Goal: Information Seeking & Learning: Learn about a topic

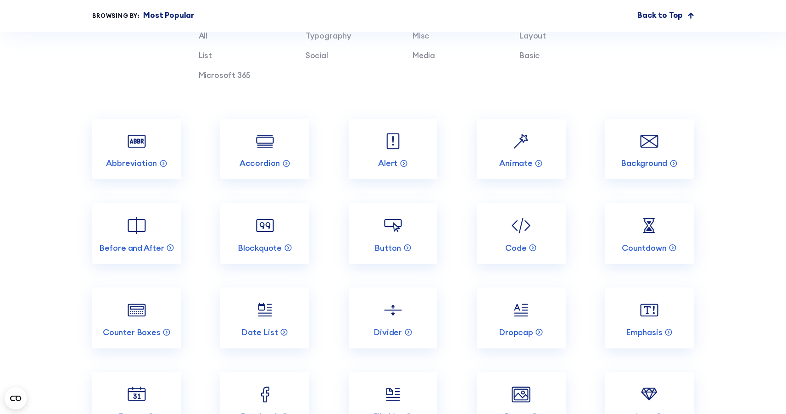
scroll to position [975, 0]
click at [496, 256] on link "Code" at bounding box center [521, 233] width 89 height 61
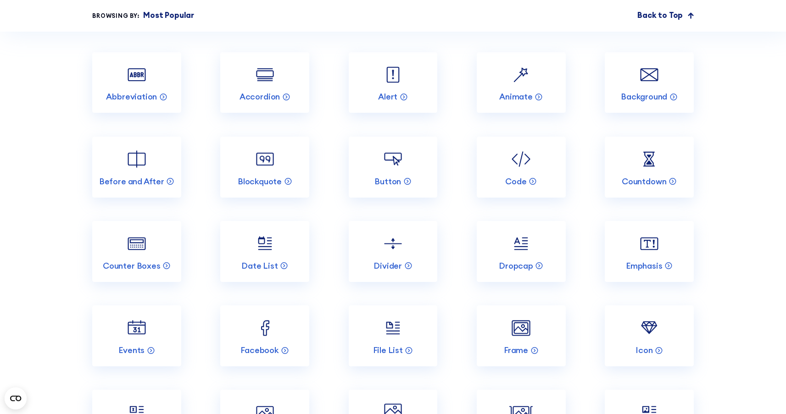
scroll to position [1132, 0]
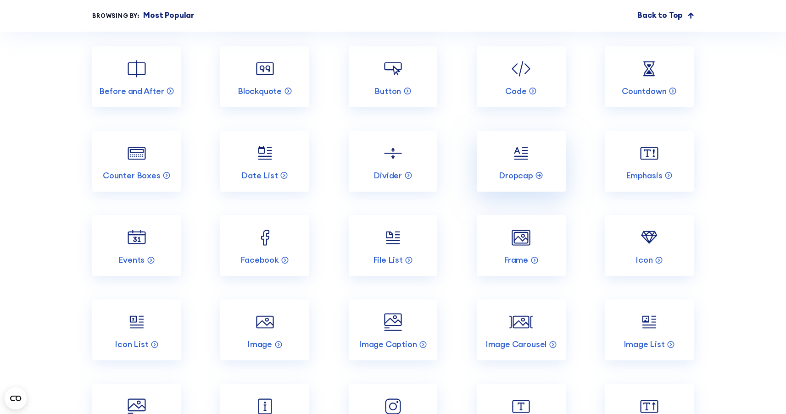
click at [540, 168] on link "Dropcap" at bounding box center [521, 161] width 89 height 61
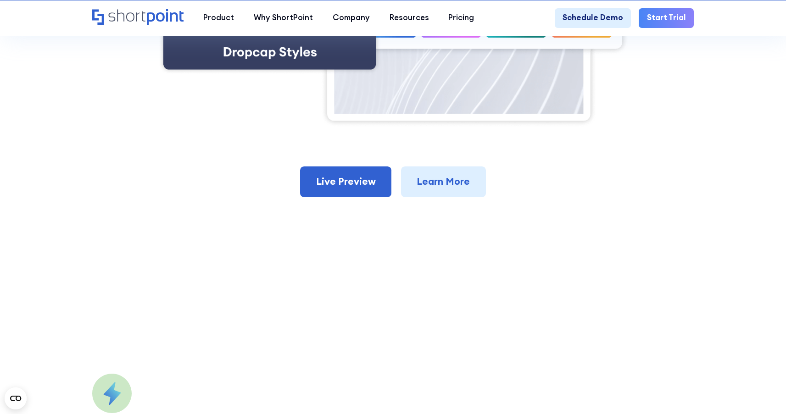
scroll to position [509, 0]
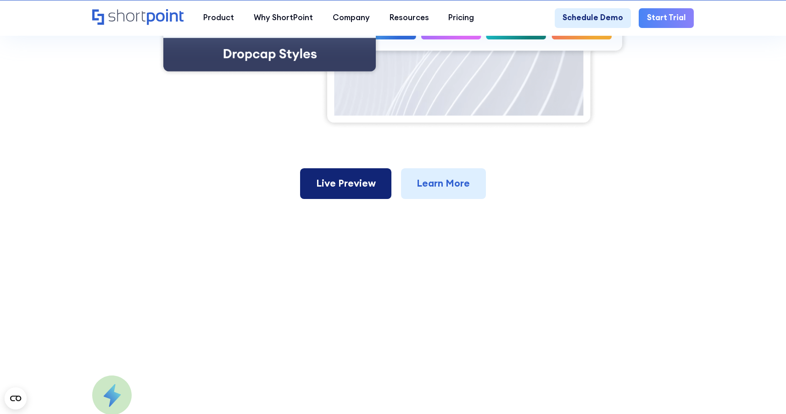
click at [363, 186] on link "Live Preview" at bounding box center [345, 183] width 91 height 30
drag, startPoint x: 548, startPoint y: 188, endPoint x: 546, endPoint y: 181, distance: 6.7
click at [548, 187] on div "Live Preview Learn More" at bounding box center [392, 183] width 601 height 30
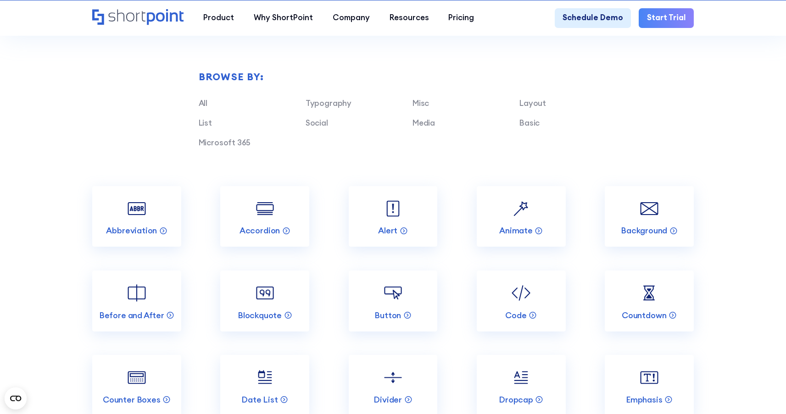
scroll to position [1019, 0]
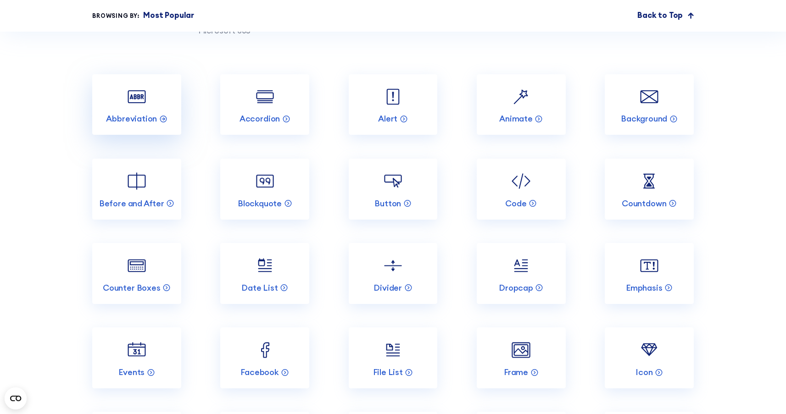
click at [156, 105] on link "Abbreviation" at bounding box center [136, 104] width 89 height 61
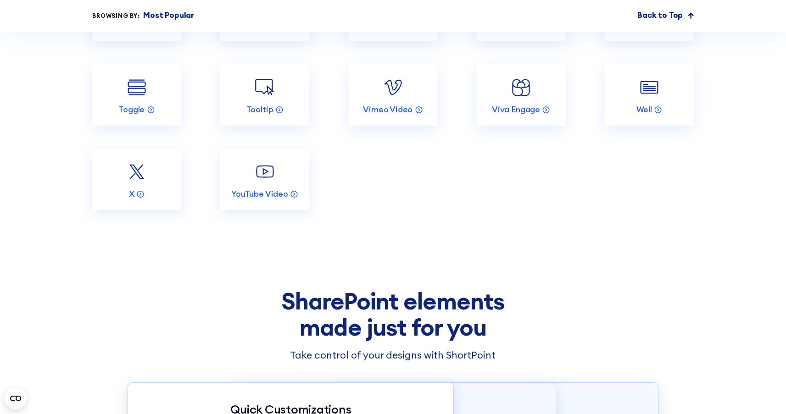
scroll to position [1957, 0]
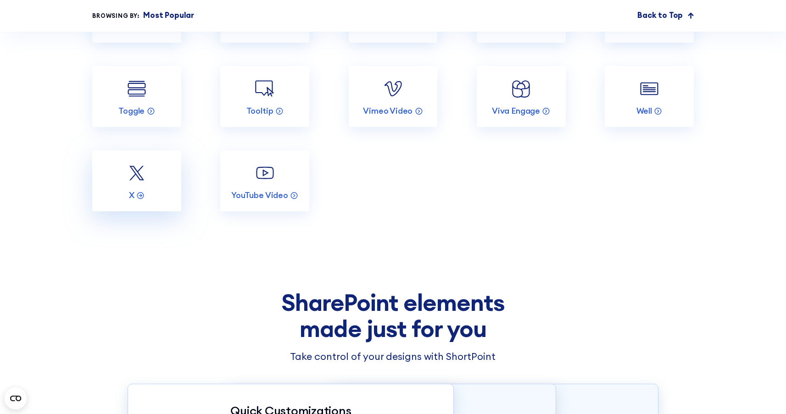
click at [144, 185] on img at bounding box center [136, 173] width 23 height 23
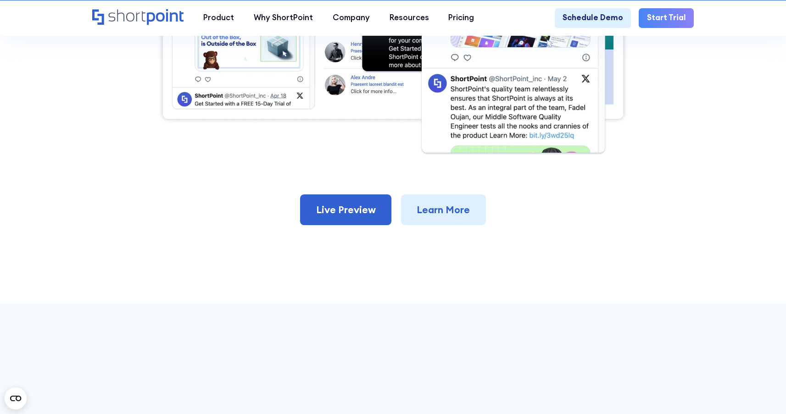
scroll to position [624, 0]
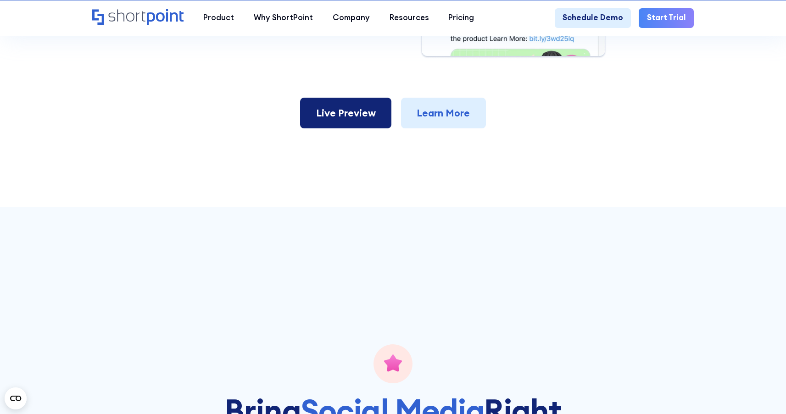
click at [345, 121] on link "Live Preview" at bounding box center [345, 113] width 91 height 30
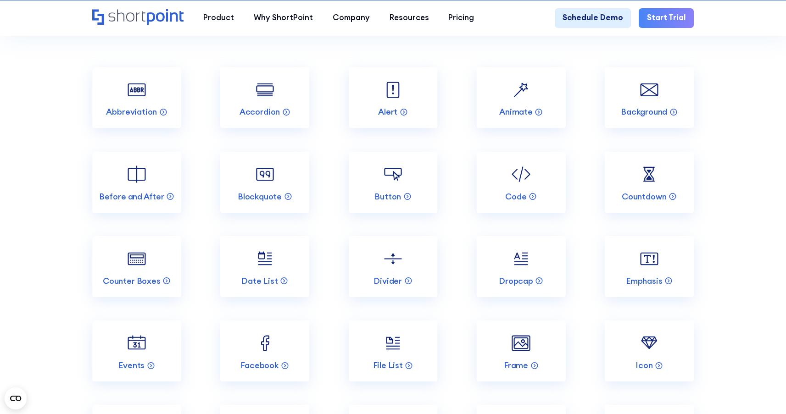
scroll to position [1159, 0]
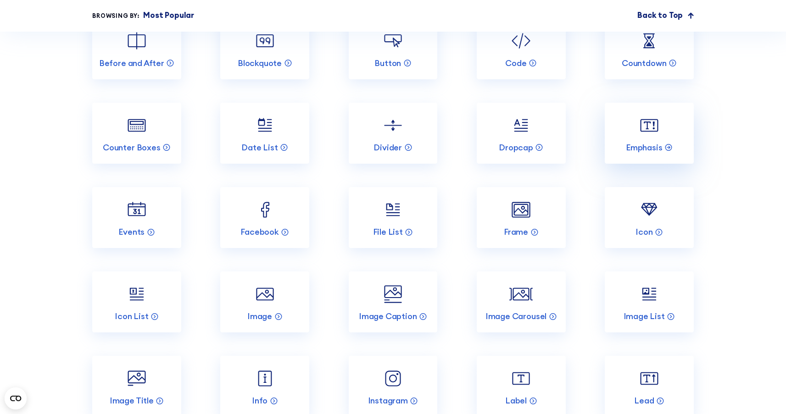
click at [639, 148] on link "Emphasis" at bounding box center [649, 133] width 89 height 61
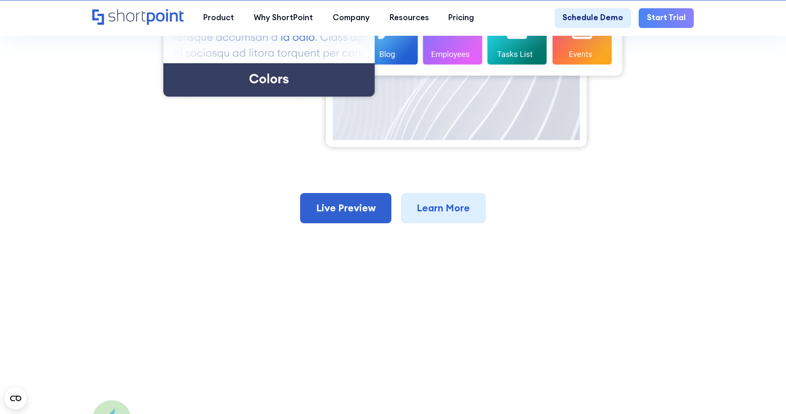
scroll to position [505, 0]
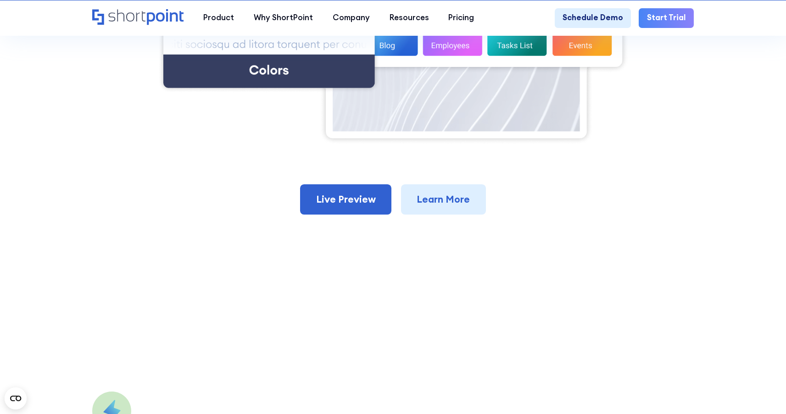
click at [340, 202] on link "Live Preview" at bounding box center [345, 199] width 91 height 30
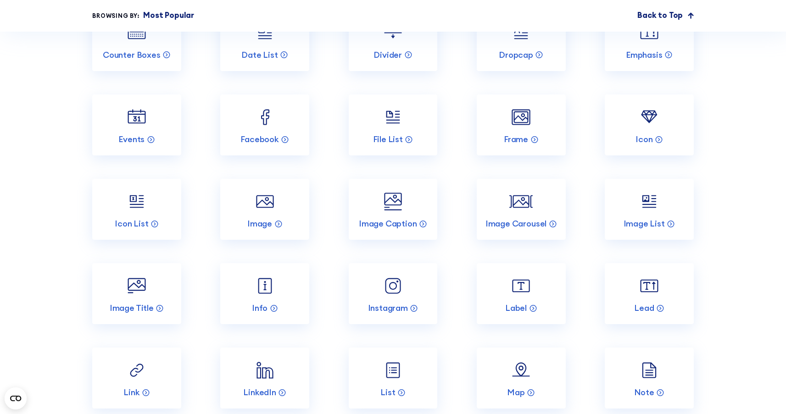
scroll to position [1478, 0]
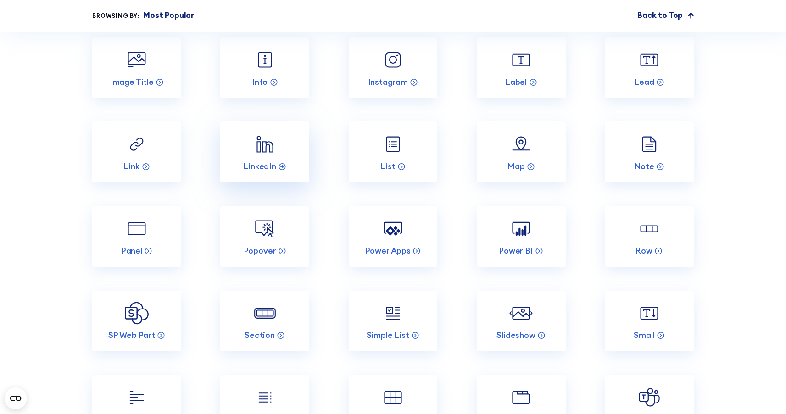
click at [279, 167] on link "LinkedIn" at bounding box center [264, 152] width 89 height 61
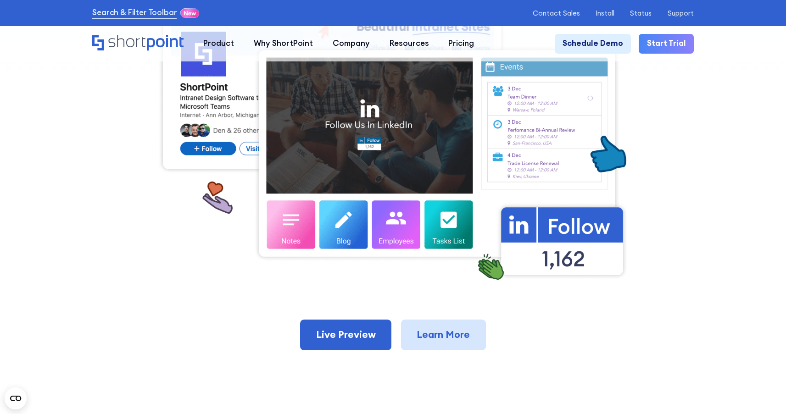
scroll to position [525, 0]
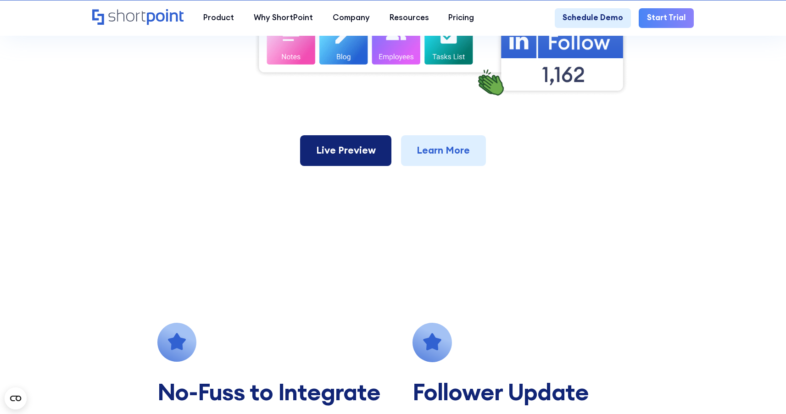
click at [379, 164] on link "Live Preview" at bounding box center [345, 150] width 91 height 30
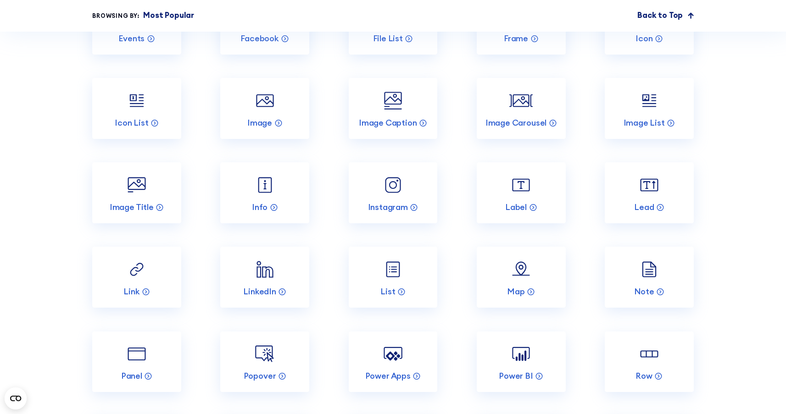
scroll to position [1354, 0]
click at [516, 210] on link "Label" at bounding box center [521, 192] width 89 height 61
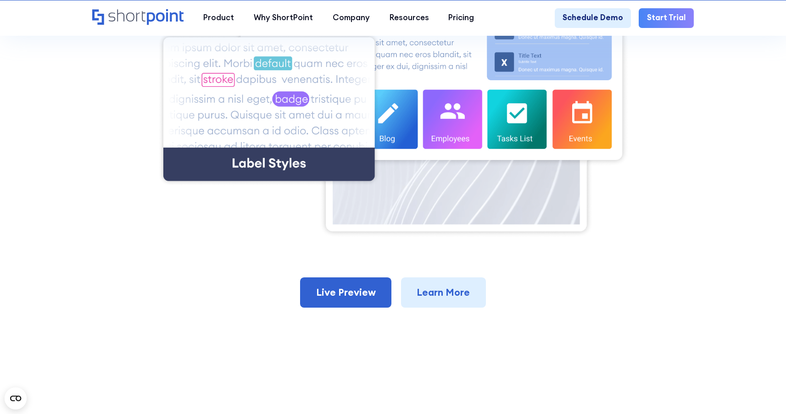
scroll to position [440, 0]
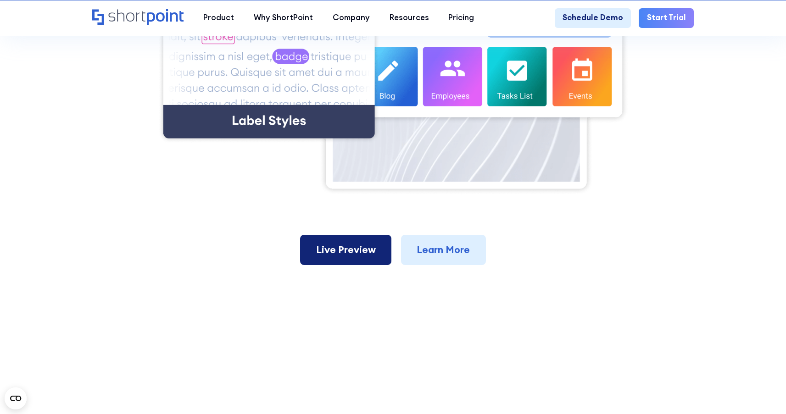
click at [365, 252] on link "Live Preview" at bounding box center [345, 250] width 91 height 30
click at [230, 173] on img at bounding box center [393, 48] width 472 height 296
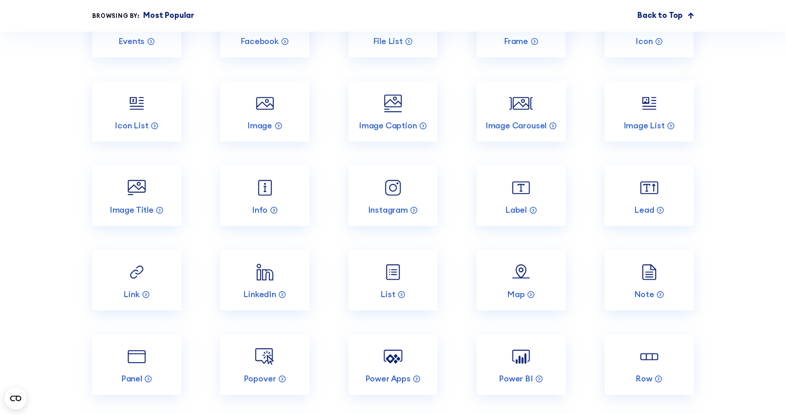
scroll to position [1351, 0]
click at [647, 215] on link "Lead" at bounding box center [649, 194] width 89 height 61
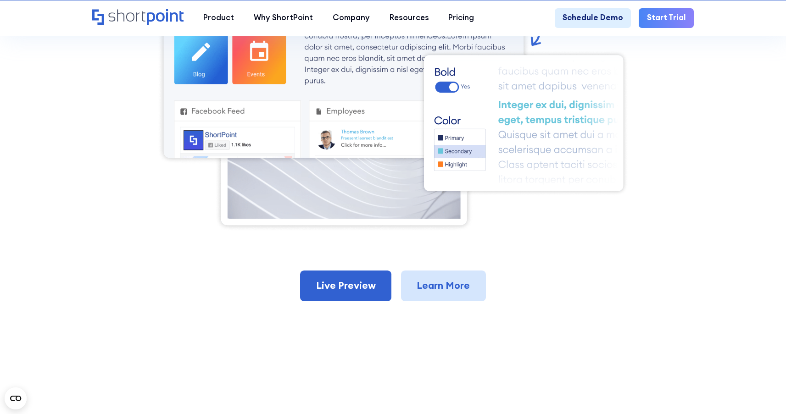
scroll to position [403, 0]
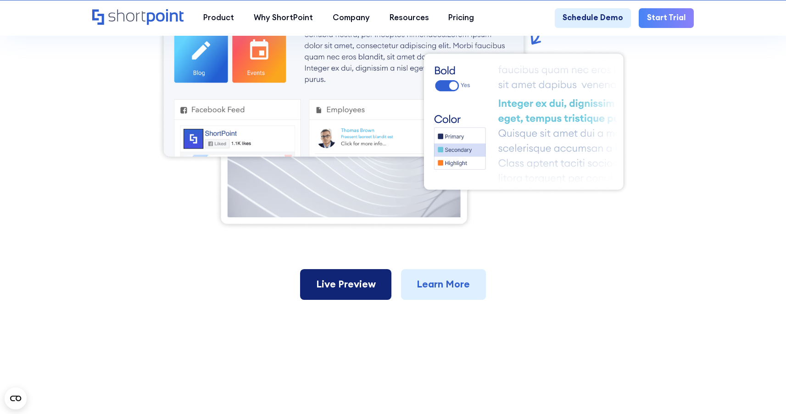
click at [321, 269] on link "Live Preview" at bounding box center [345, 284] width 91 height 30
click at [550, 206] on img at bounding box center [393, 90] width 472 height 279
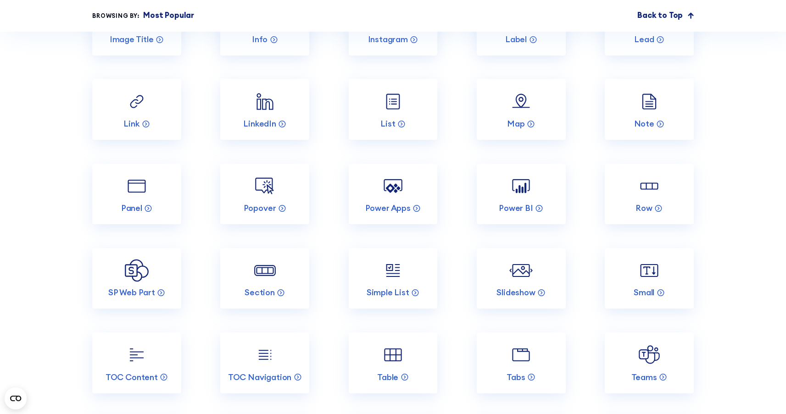
scroll to position [1544, 0]
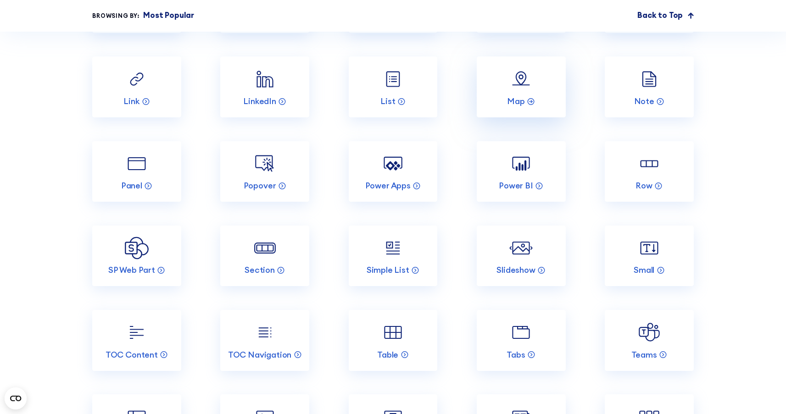
click at [516, 91] on img at bounding box center [520, 78] width 23 height 23
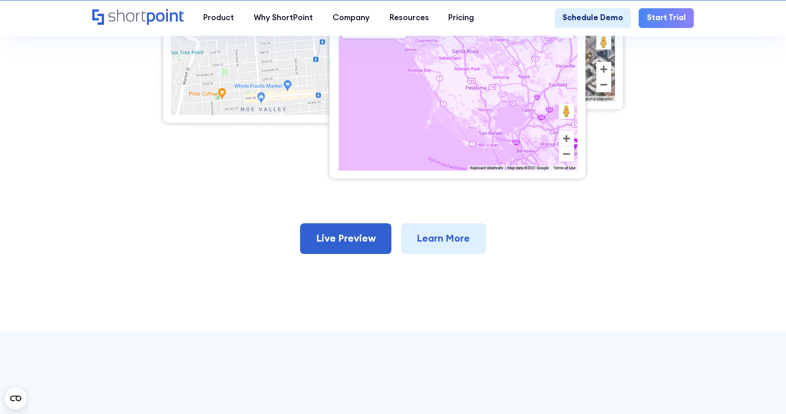
scroll to position [553, 0]
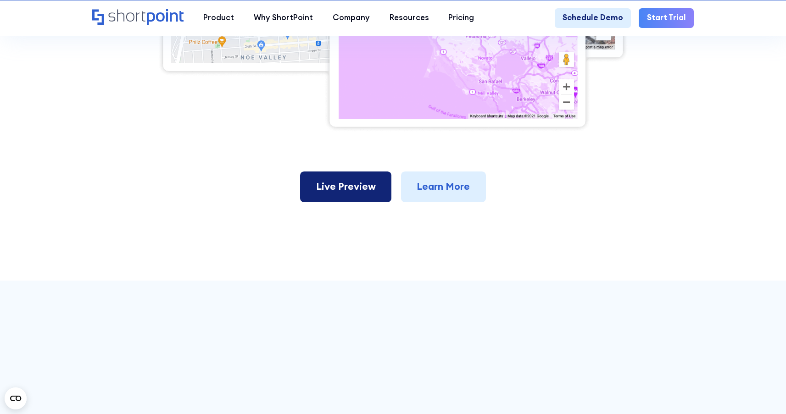
click at [361, 191] on link "Live Preview" at bounding box center [345, 187] width 91 height 30
